Goal: Find contact information: Find contact information

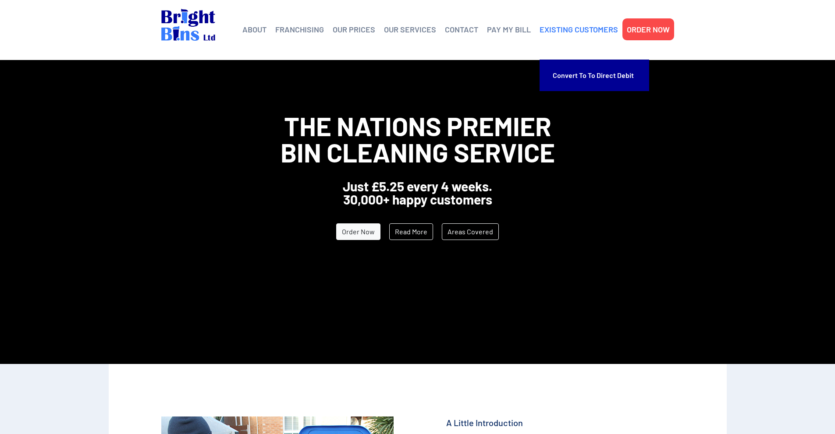
click at [573, 30] on link "EXISTING CUSTOMERS" at bounding box center [578, 29] width 78 height 13
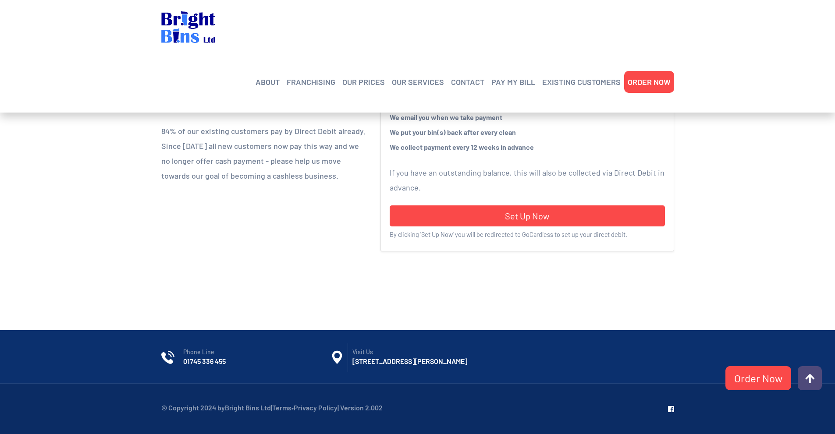
scroll to position [247, 0]
click at [458, 75] on link "CONTACT" at bounding box center [467, 81] width 33 height 13
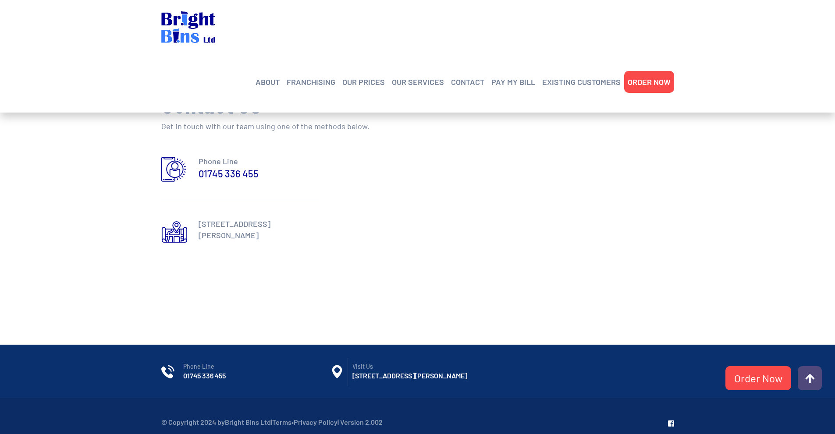
scroll to position [385, 0]
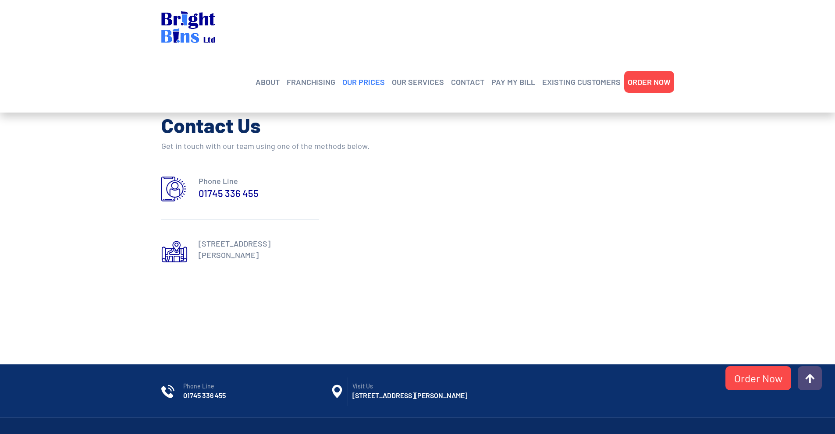
click at [376, 75] on link "OUR PRICES" at bounding box center [363, 81] width 43 height 13
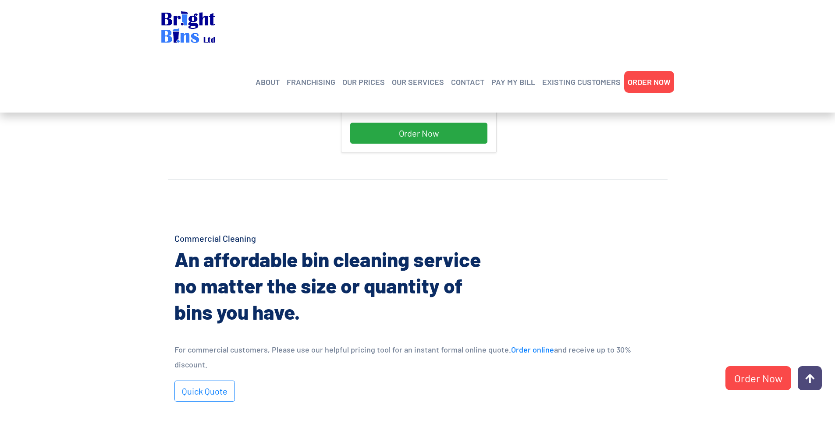
scroll to position [526, 0]
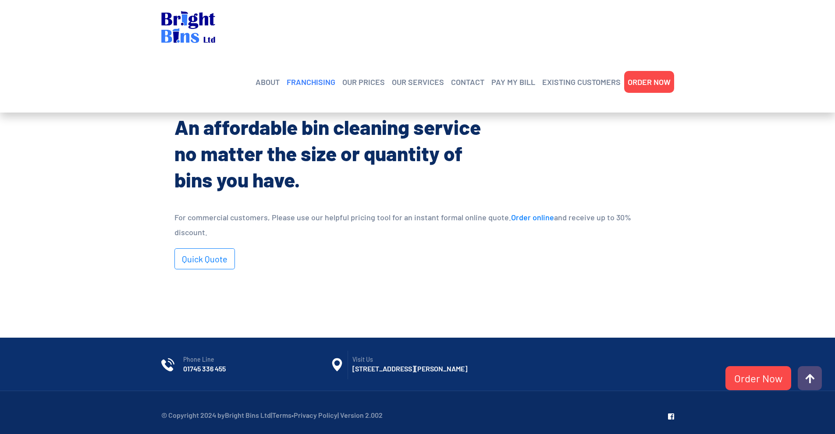
click at [312, 75] on link "FRANCHISING" at bounding box center [311, 81] width 49 height 13
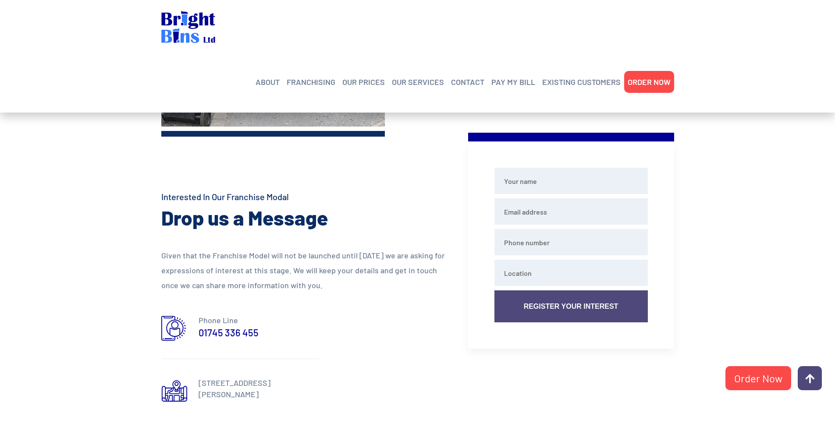
scroll to position [789, 0]
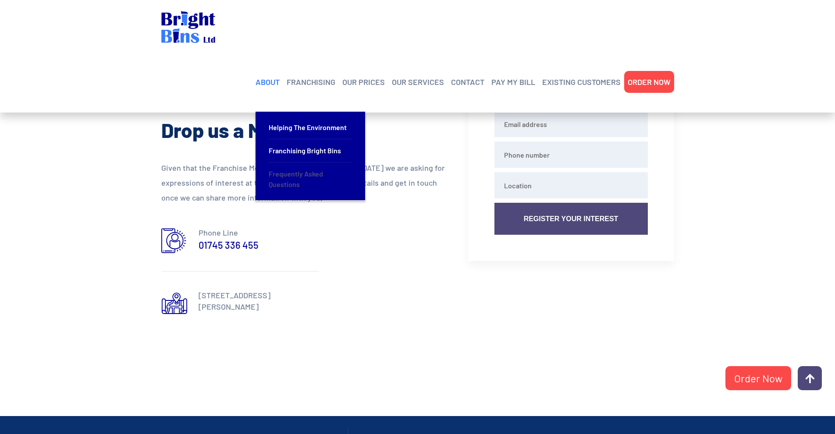
click at [301, 163] on link "Frequently Asked Questions" at bounding box center [310, 179] width 83 height 33
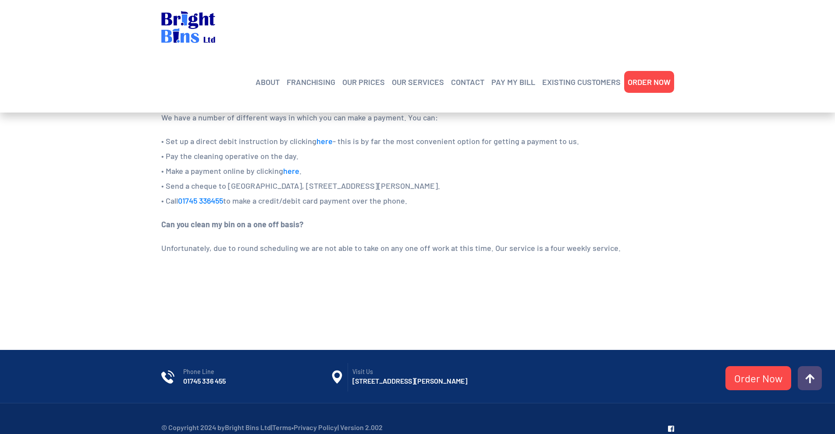
scroll to position [677, 0]
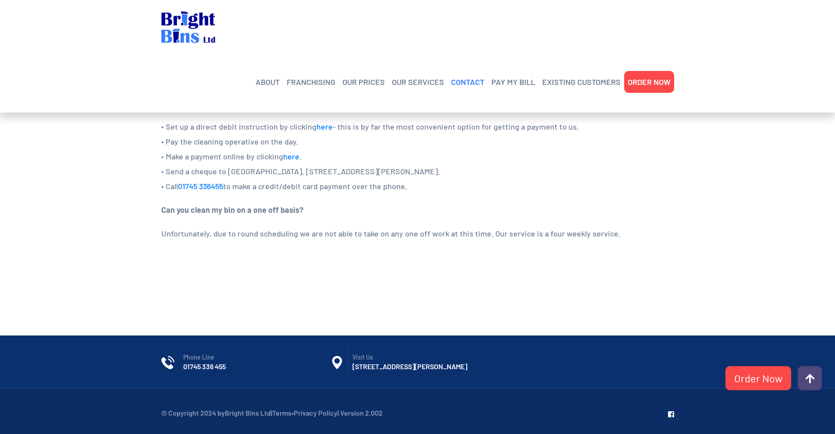
click at [466, 71] on li "CONTACT" at bounding box center [467, 82] width 40 height 22
click at [465, 75] on link "CONTACT" at bounding box center [467, 81] width 33 height 13
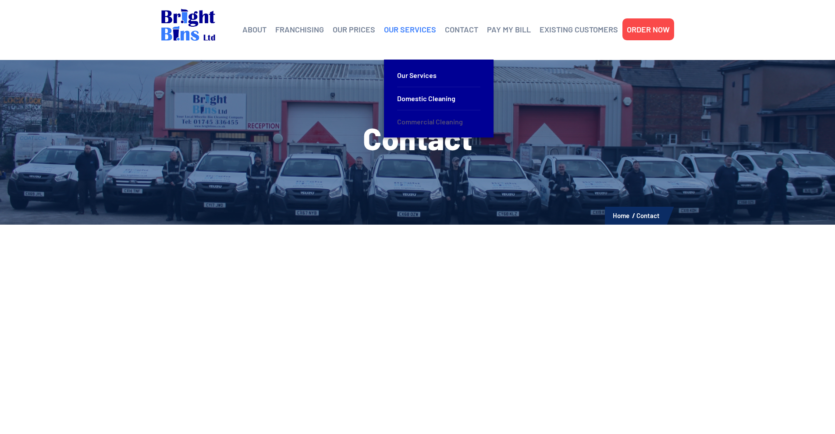
click at [449, 121] on link "Commercial Cleaning" at bounding box center [438, 121] width 83 height 23
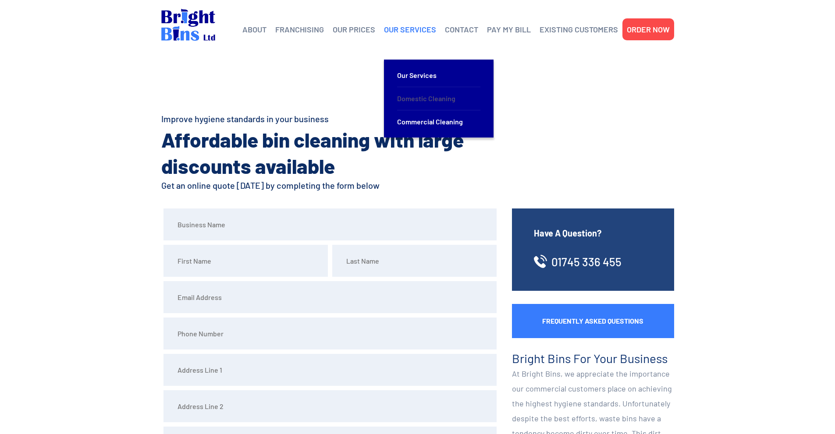
click at [417, 96] on link "Domestic Cleaning" at bounding box center [438, 98] width 83 height 23
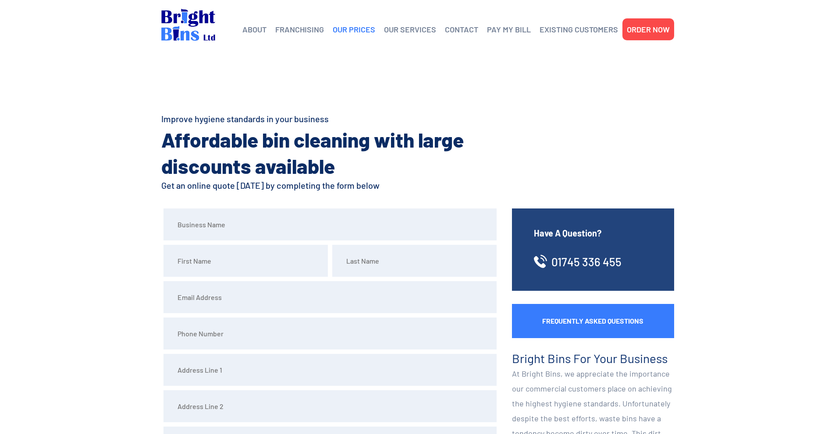
click at [361, 26] on link "OUR PRICES" at bounding box center [354, 29] width 43 height 13
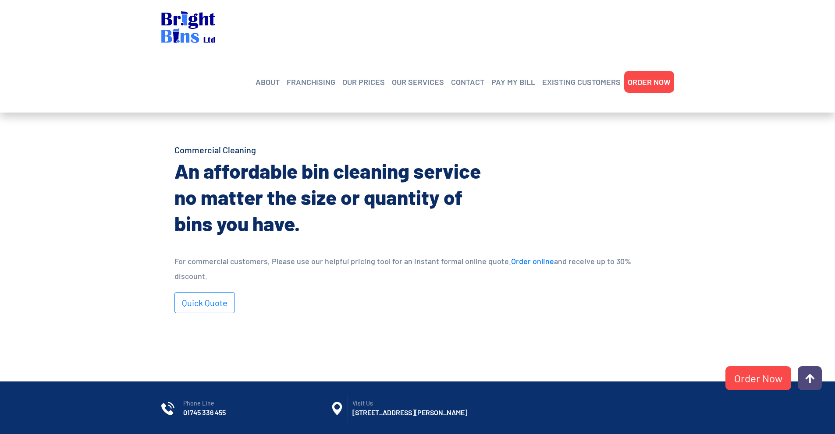
scroll to position [526, 0]
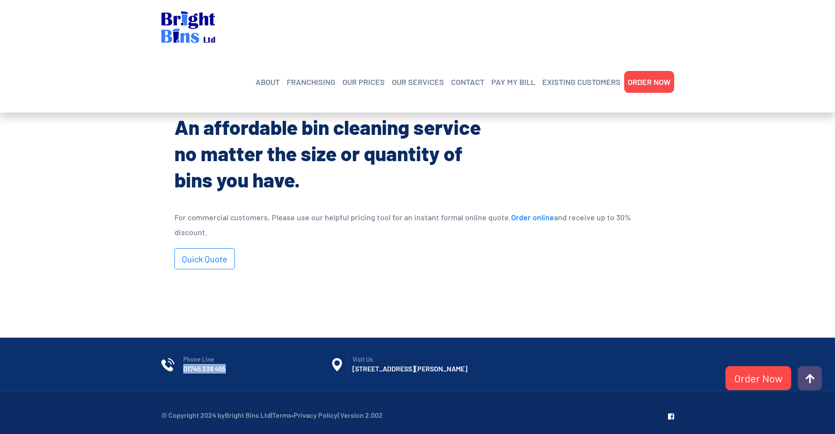
drag, startPoint x: 225, startPoint y: 356, endPoint x: 182, endPoint y: 354, distance: 43.5
click at [182, 355] on li "Phone Line [PHONE_NUMBER]" at bounding box center [245, 364] width 169 height 18
copy link "01745 336 455"
